Goal: Find specific page/section

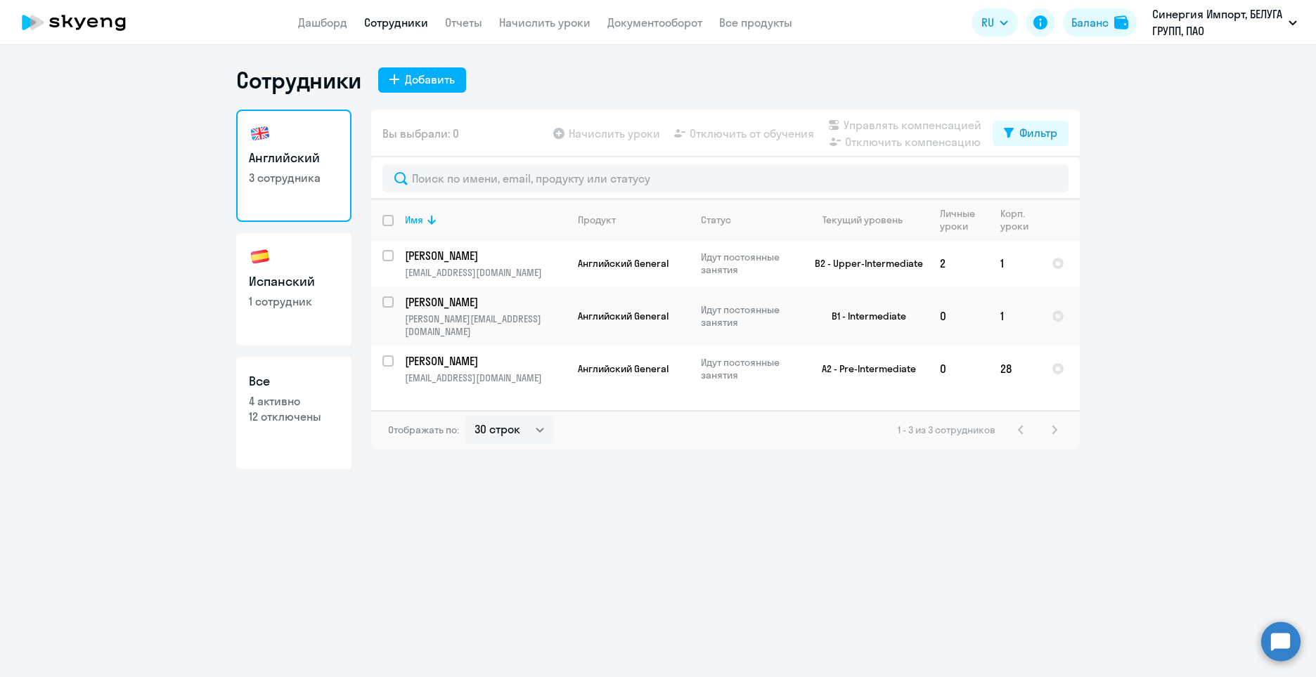
select select "30"
click at [254, 290] on h3 "Испанский" at bounding box center [294, 282] width 90 height 18
select select "30"
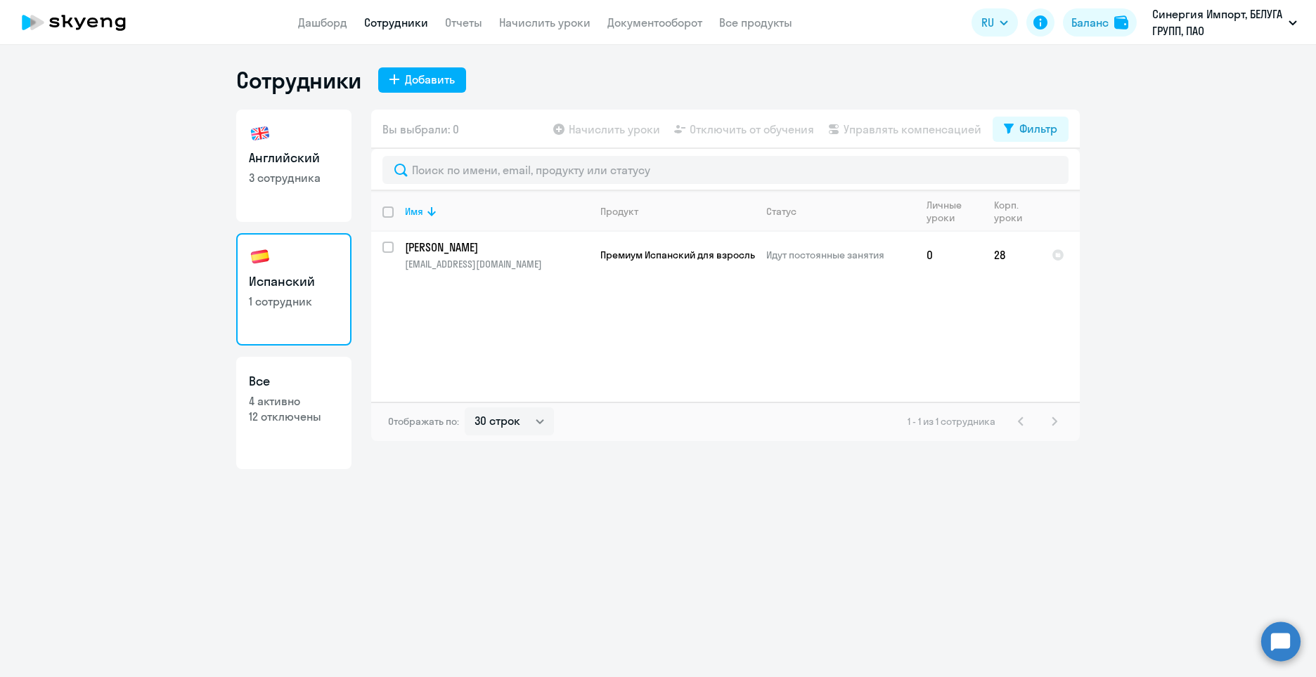
click at [330, 194] on link "Английский 3 сотрудника" at bounding box center [293, 166] width 115 height 112
select select "30"
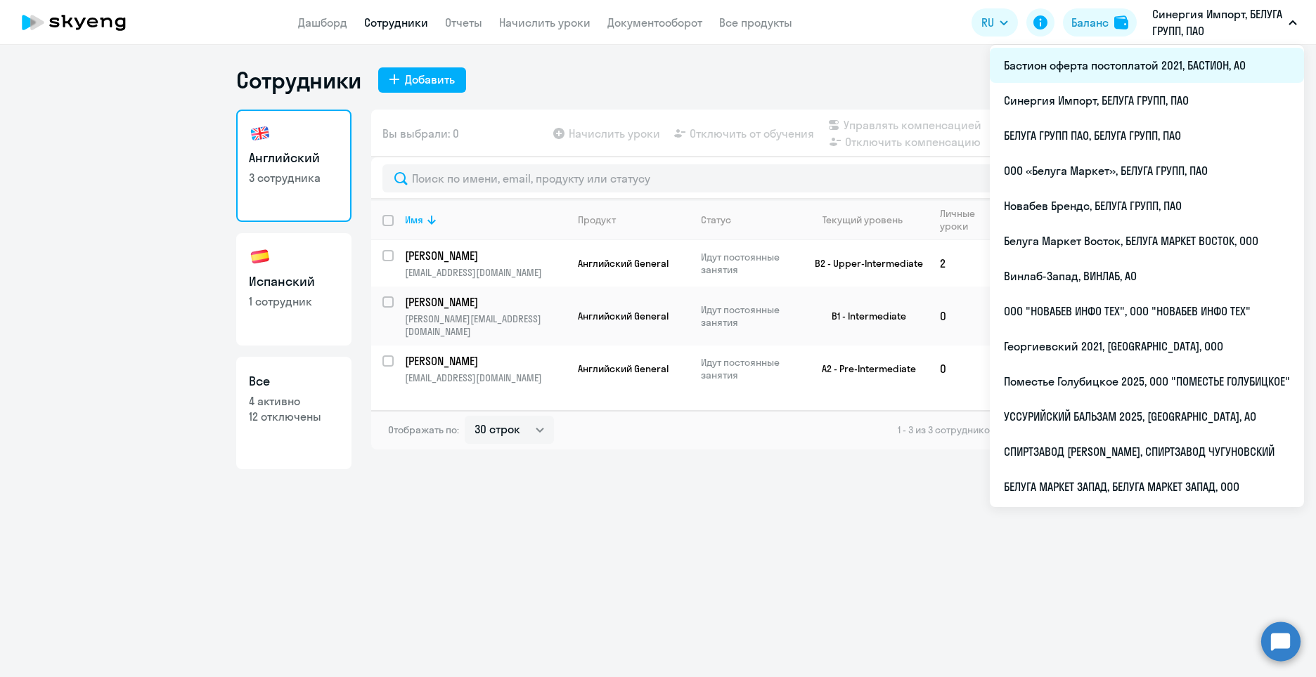
click at [1182, 67] on li "Бастион оферта постоплатой 2021, БАСТИОН, АО" at bounding box center [1146, 65] width 314 height 35
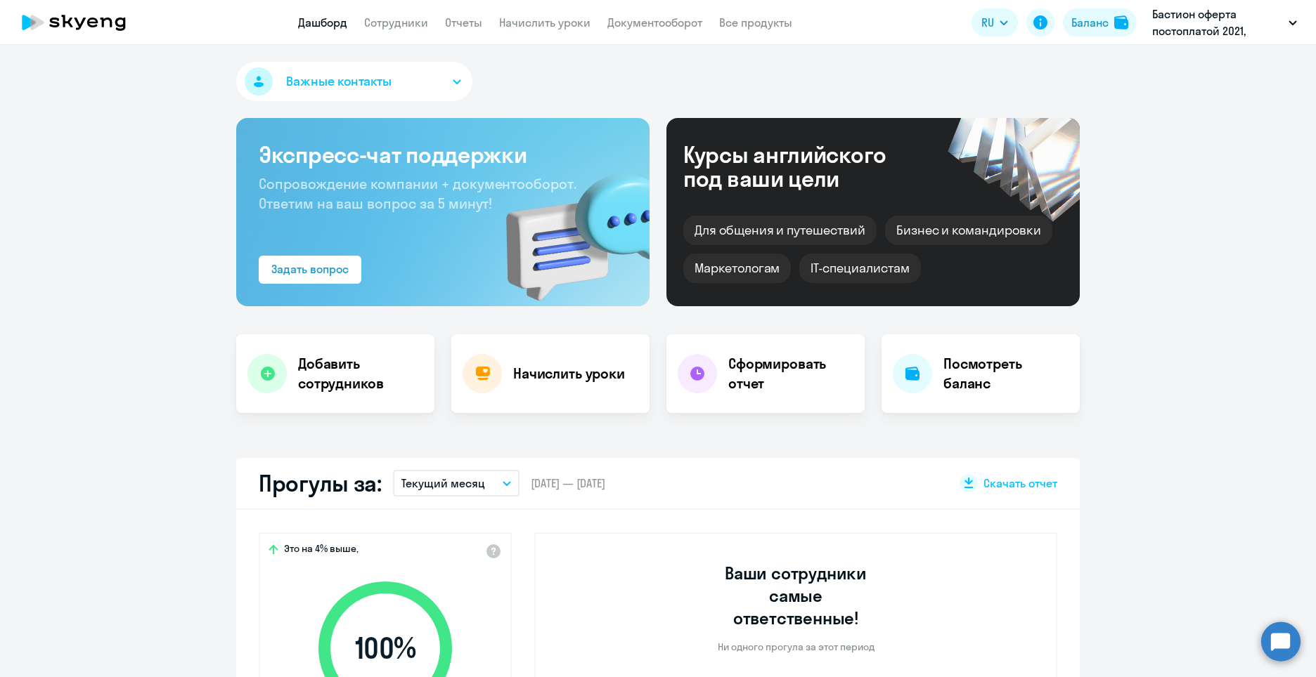
select select "30"
